Goal: Information Seeking & Learning: Learn about a topic

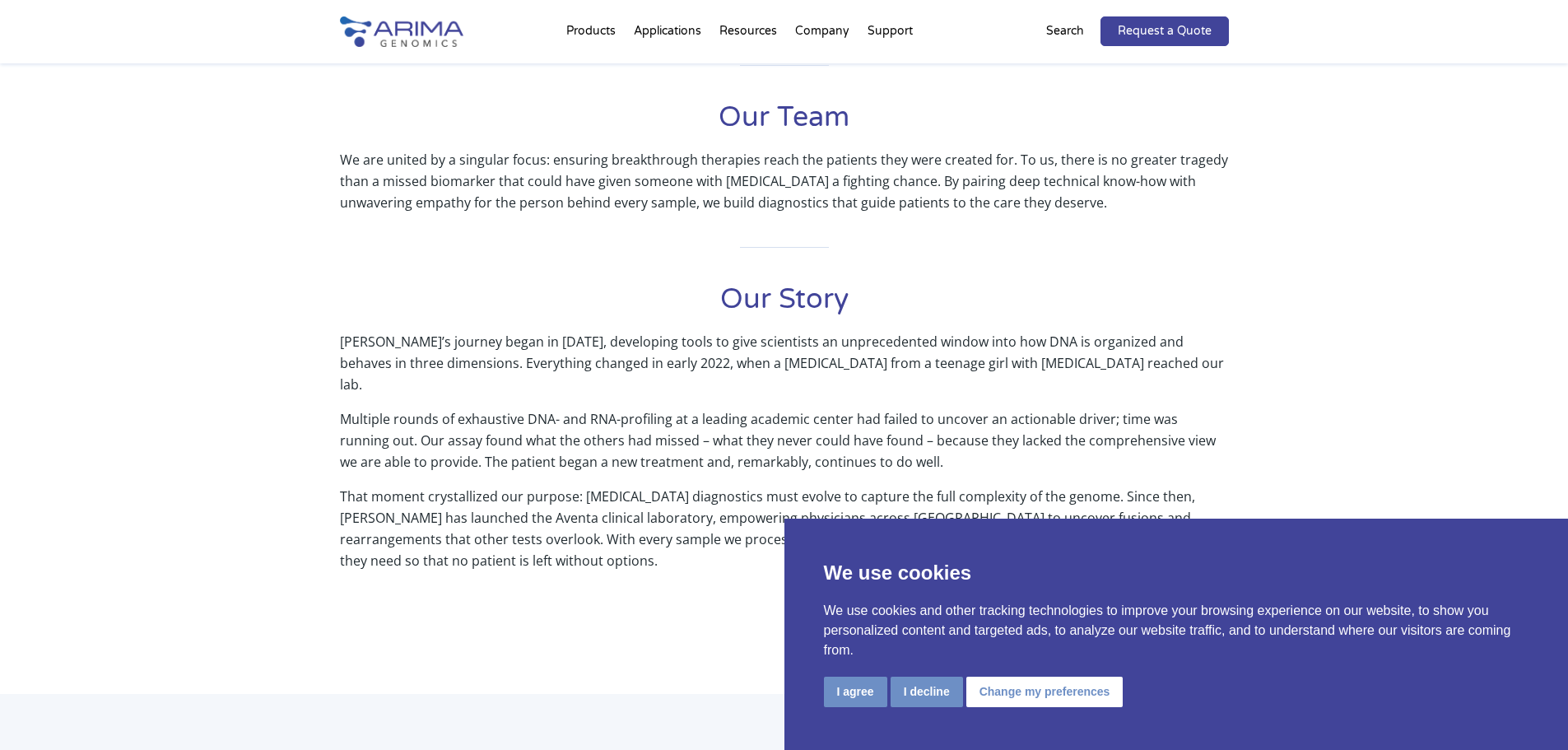
scroll to position [725, 0]
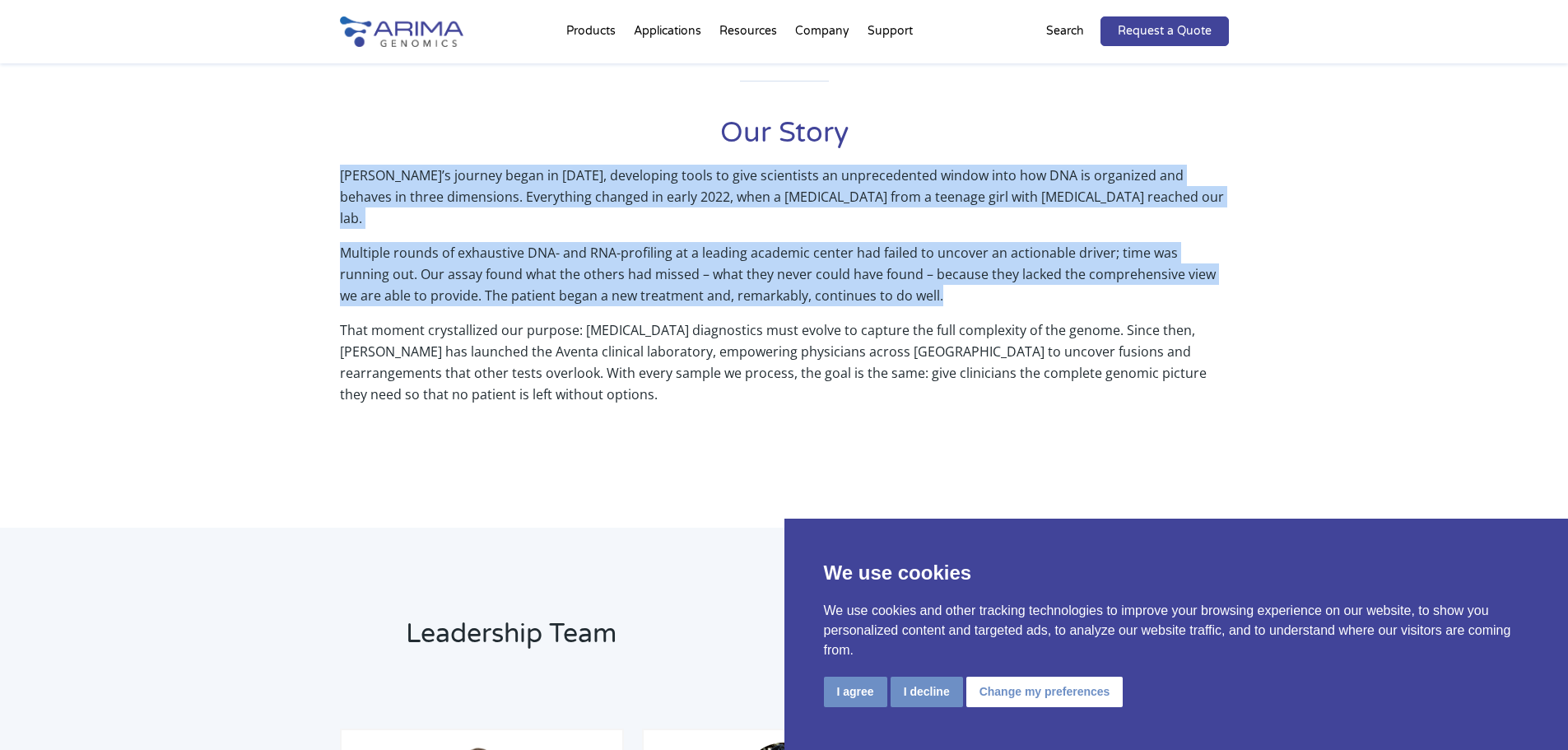
drag, startPoint x: 337, startPoint y: 170, endPoint x: 1043, endPoint y: 279, distance: 714.4
click at [1043, 279] on div "Our Mission Improve patient outcomes by translating whole-genome sequence and s…" at bounding box center [784, 146] width 1568 height 765
click at [1020, 275] on p "Multiple rounds of exhaustive DNA- and RNA-profiling at a leading academic cent…" at bounding box center [784, 280] width 888 height 77
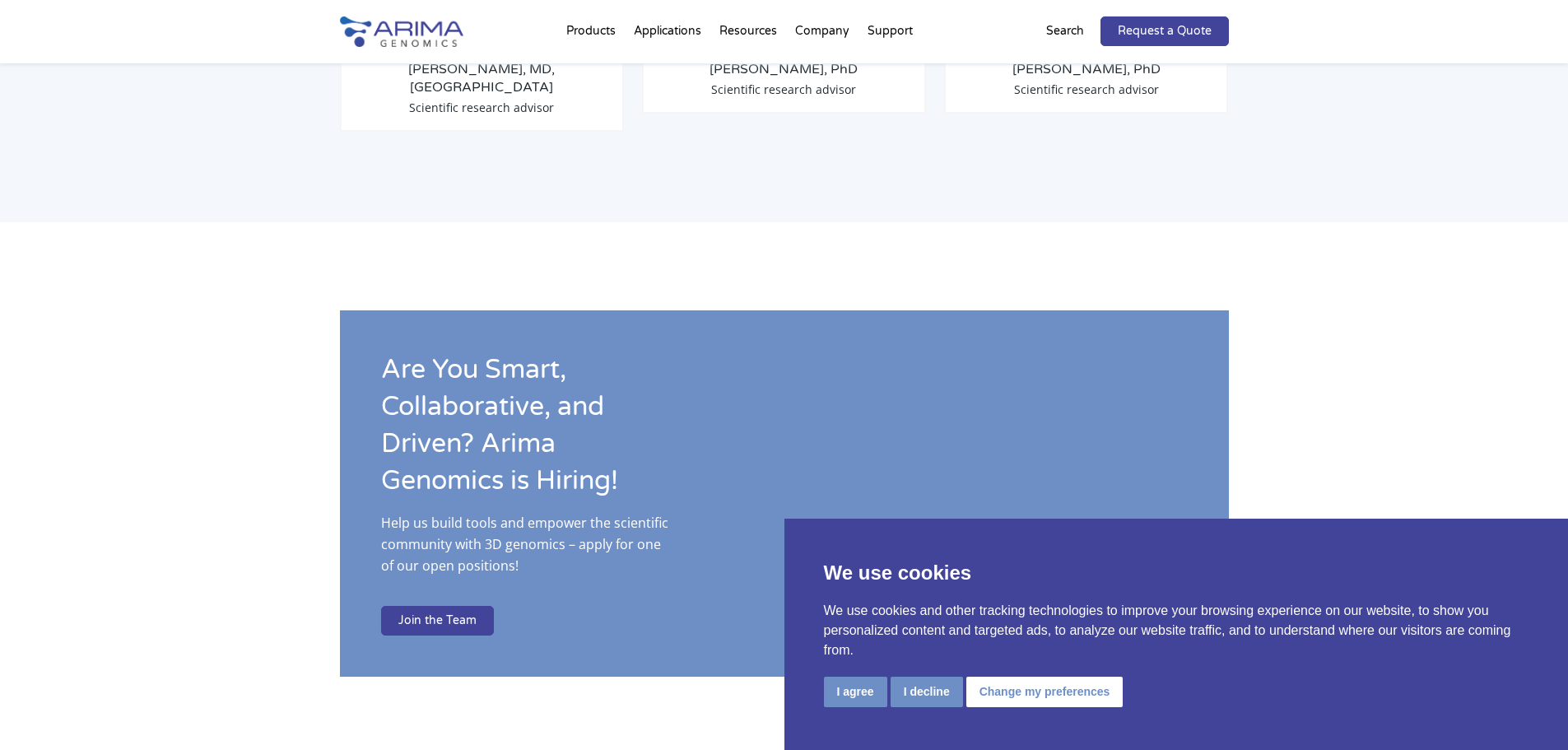
scroll to position [2383, 0]
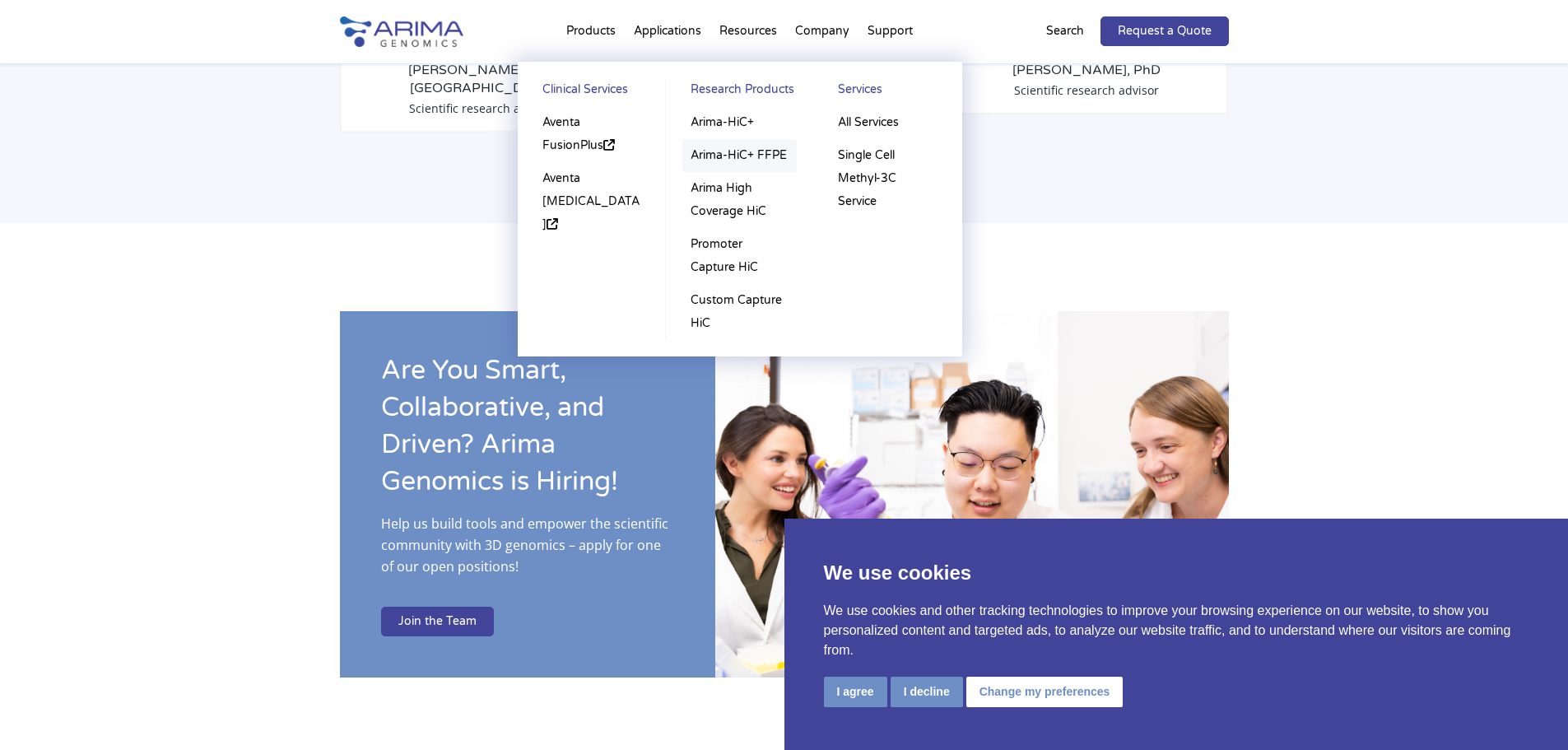
click at [753, 150] on link "Arima-HiC+ FFPE" at bounding box center [739, 155] width 114 height 33
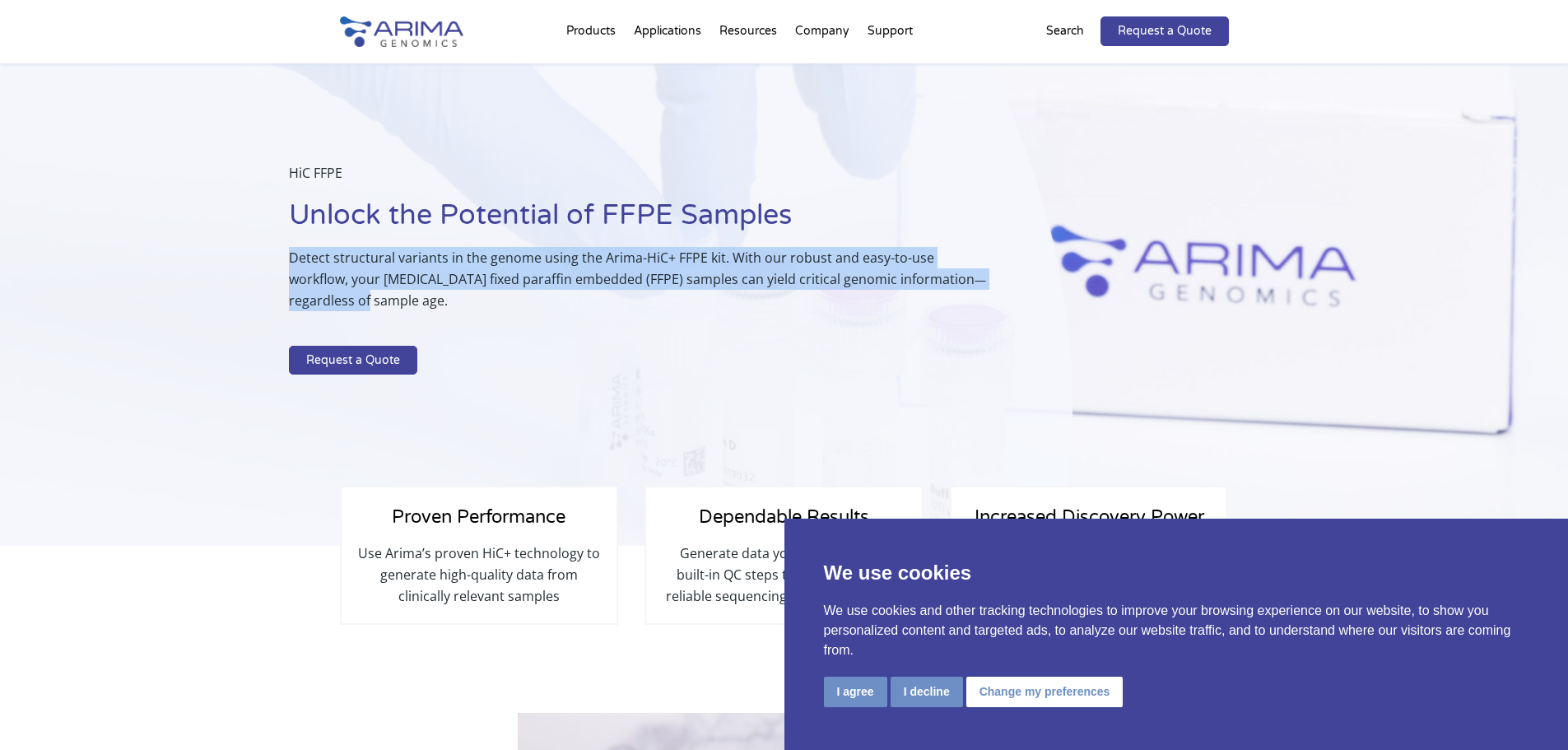
drag, startPoint x: 274, startPoint y: 253, endPoint x: 944, endPoint y: 274, distance: 670.3
click at [944, 274] on div "HiC FFPE Unlock the Potential of FFPE Samples Detect structural variants in the…" at bounding box center [536, 305] width 1072 height 483
click at [380, 283] on p "Detect structural variants in the genome using the Arima-HiC+ FFPE kit. With ou…" at bounding box center [640, 285] width 701 height 77
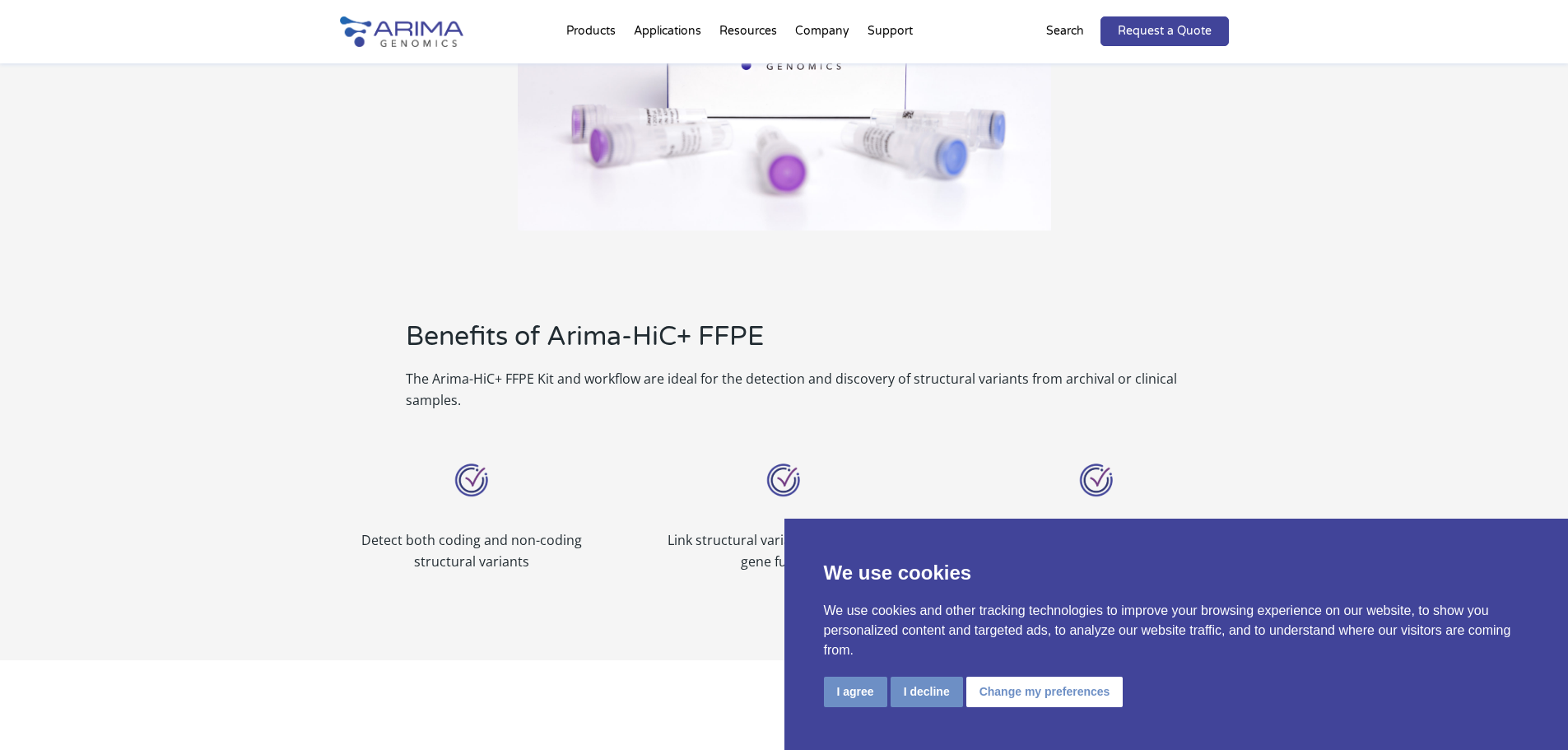
scroll to position [922, 0]
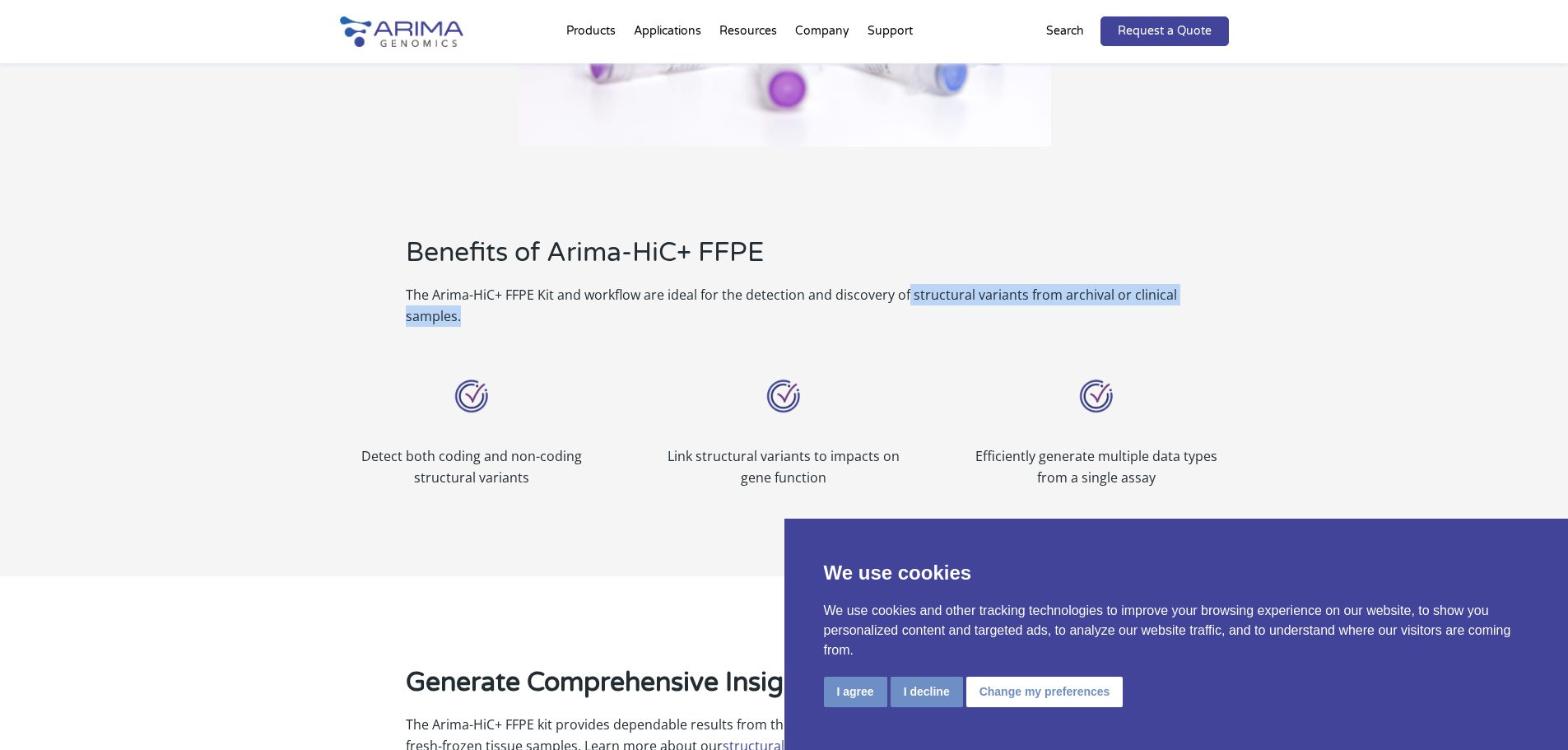
drag, startPoint x: 914, startPoint y: 294, endPoint x: 1344, endPoint y: 301, distance: 430.1
click at [1344, 301] on div "Benefits of Arima-HiC+ FFPE The Arima-HiC+ FFPE Kit and workflow are ideal for …" at bounding box center [784, 361] width 1568 height 430
click at [1318, 307] on div "Benefits of Arima-HiC+ FFPE The Arima-HiC+ FFPE Kit and workflow are ideal for …" at bounding box center [784, 361] width 1568 height 430
